Goal: Information Seeking & Learning: Learn about a topic

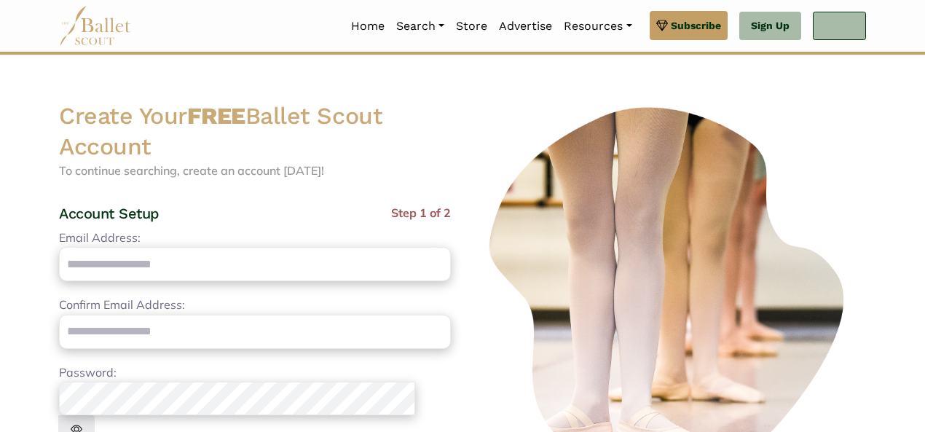
click at [826, 31] on link "Log In" at bounding box center [839, 26] width 53 height 29
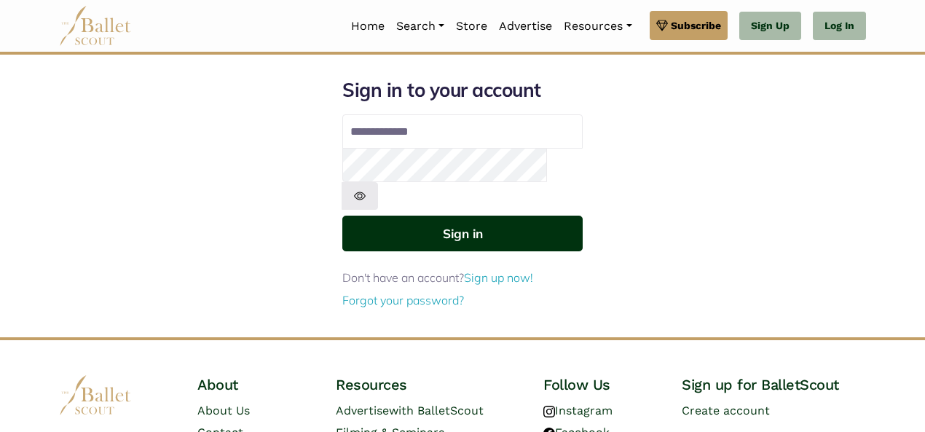
type input "**********"
click at [492, 216] on button "Sign in" at bounding box center [462, 234] width 240 height 36
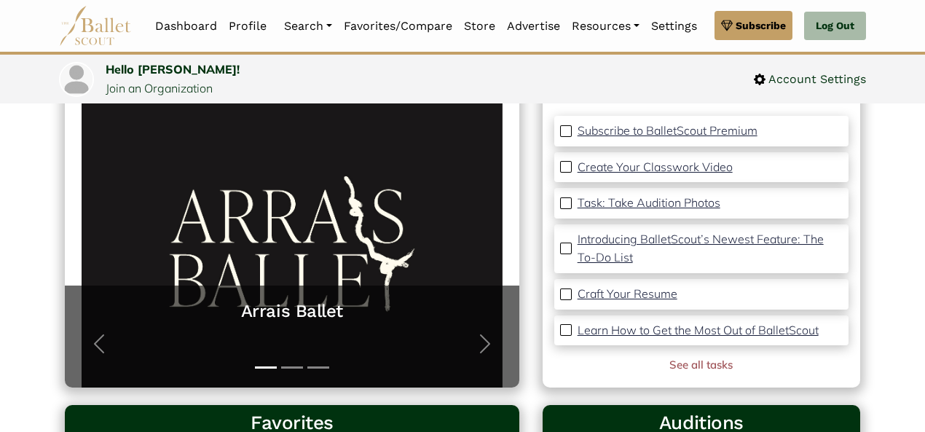
scroll to position [130, 0]
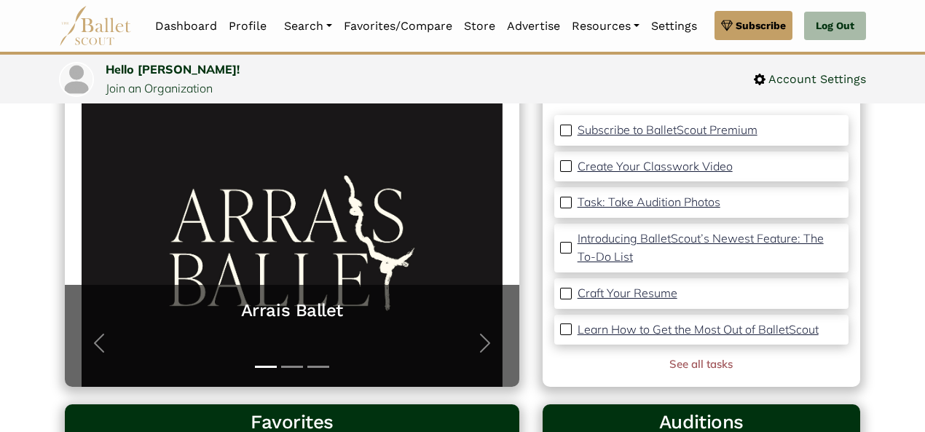
click at [621, 199] on p "Task: Take Audition Photos" at bounding box center [648, 201] width 143 height 15
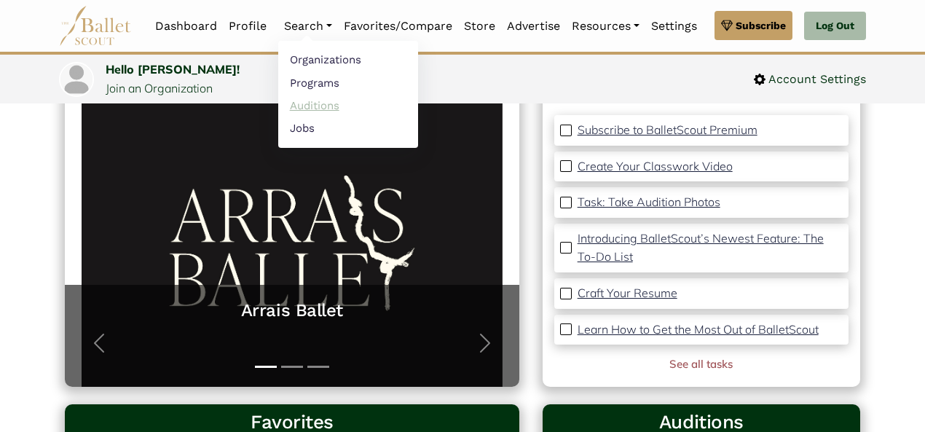
click at [307, 103] on link "Auditions" at bounding box center [348, 105] width 140 height 23
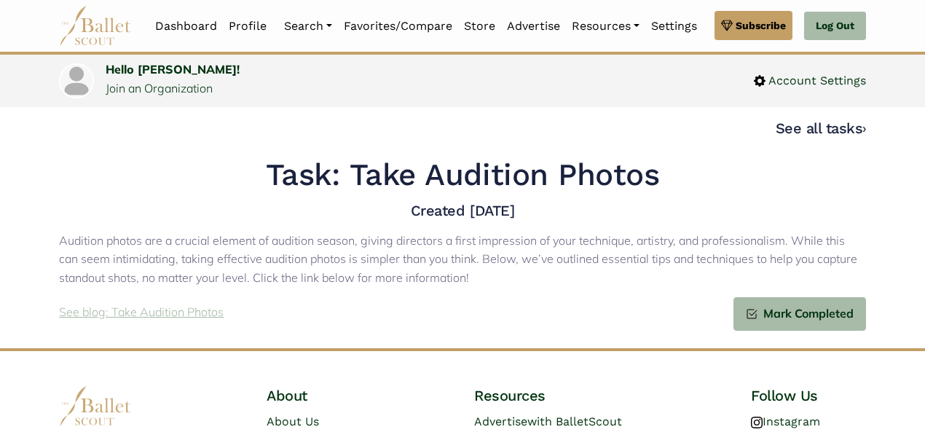
click at [179, 312] on p "See blog: Take Audition Photos" at bounding box center [141, 312] width 165 height 19
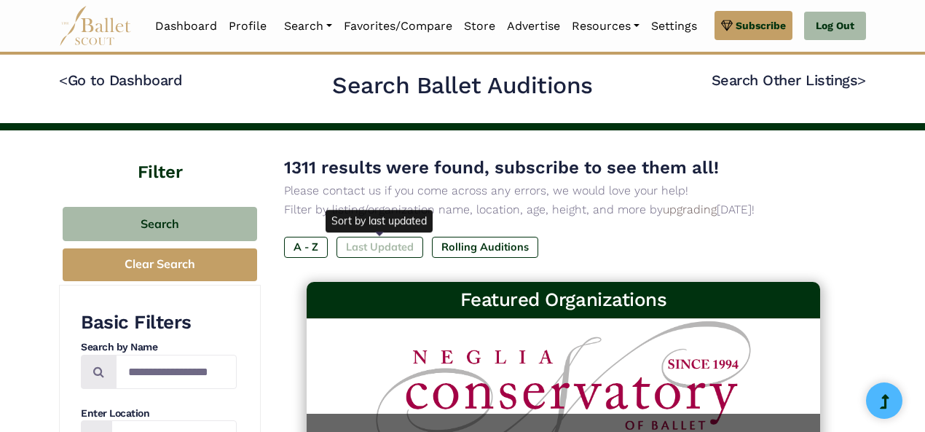
click at [370, 250] on label "Last Updated" at bounding box center [379, 247] width 87 height 20
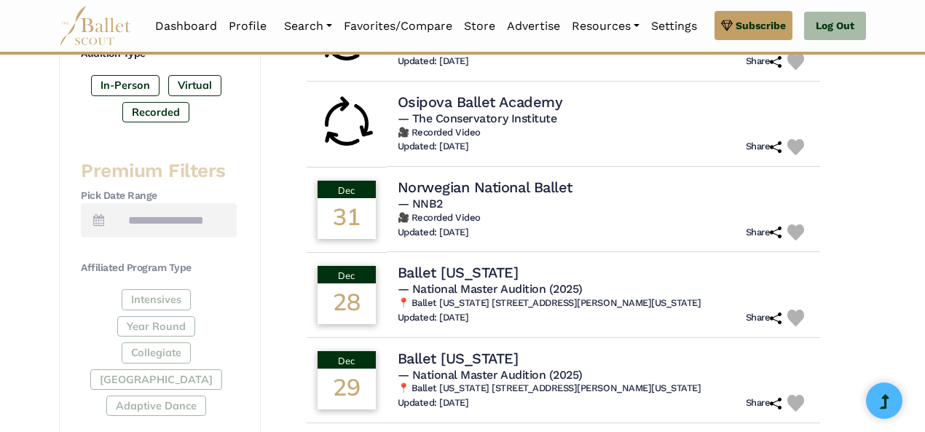
scroll to position [491, 0]
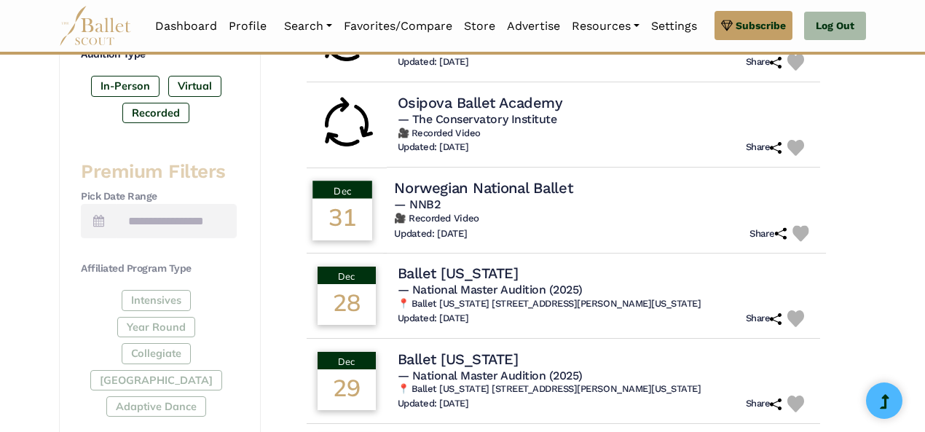
click at [527, 188] on h4 "Norwegian National Ballet" at bounding box center [483, 188] width 178 height 20
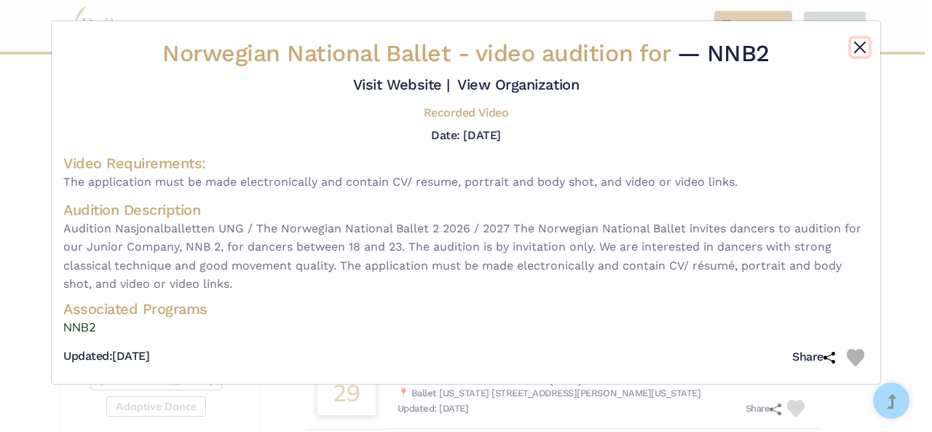
click at [855, 45] on button "Close" at bounding box center [859, 47] width 17 height 17
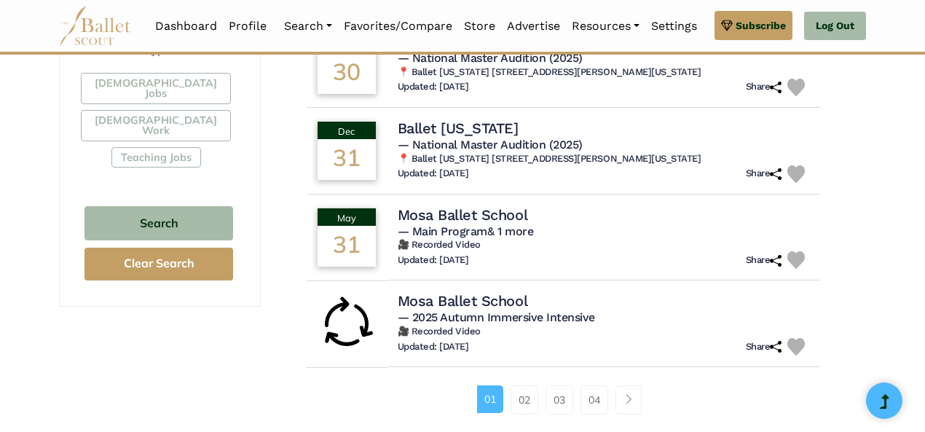
scroll to position [920, 0]
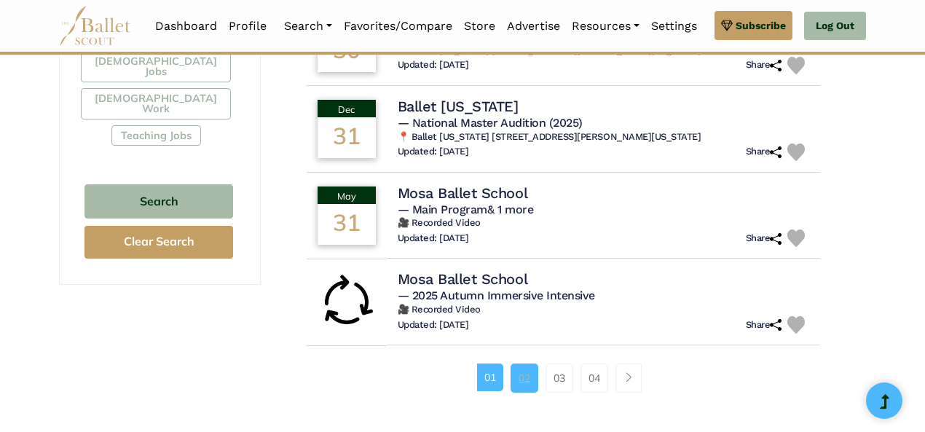
click at [526, 384] on link "02" at bounding box center [524, 377] width 28 height 29
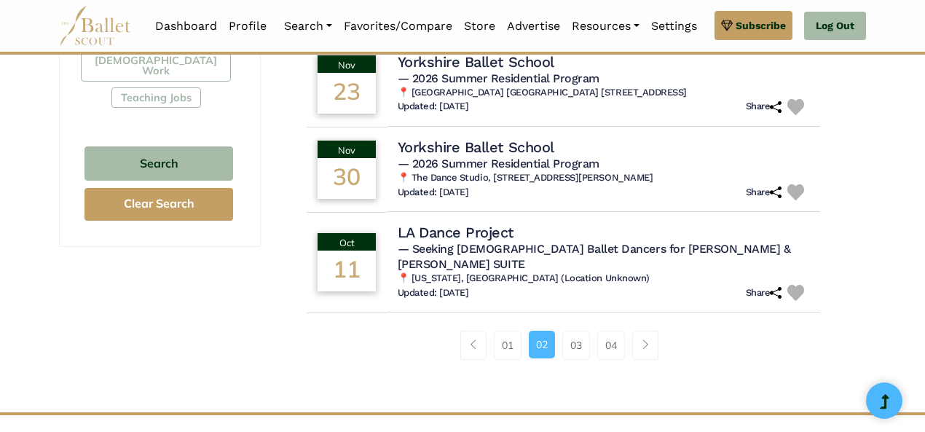
scroll to position [983, 0]
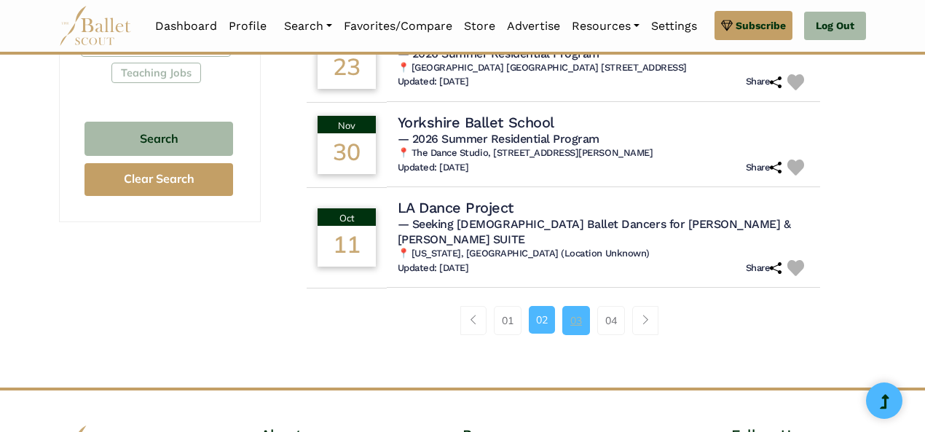
click at [579, 312] on link "03" at bounding box center [576, 320] width 28 height 29
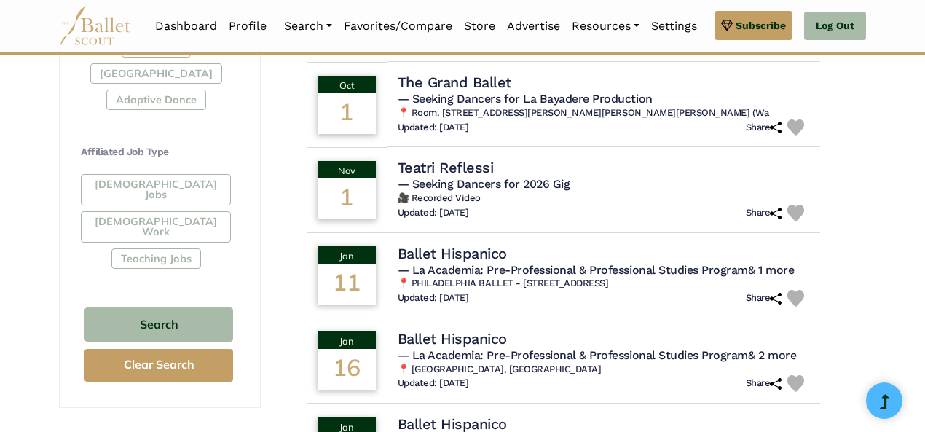
scroll to position [917, 0]
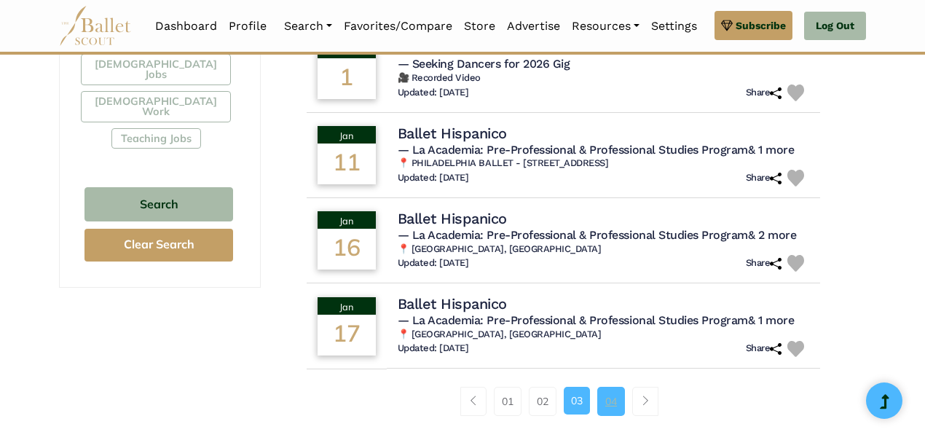
click at [616, 387] on link "04" at bounding box center [611, 401] width 28 height 29
